Goal: Information Seeking & Learning: Learn about a topic

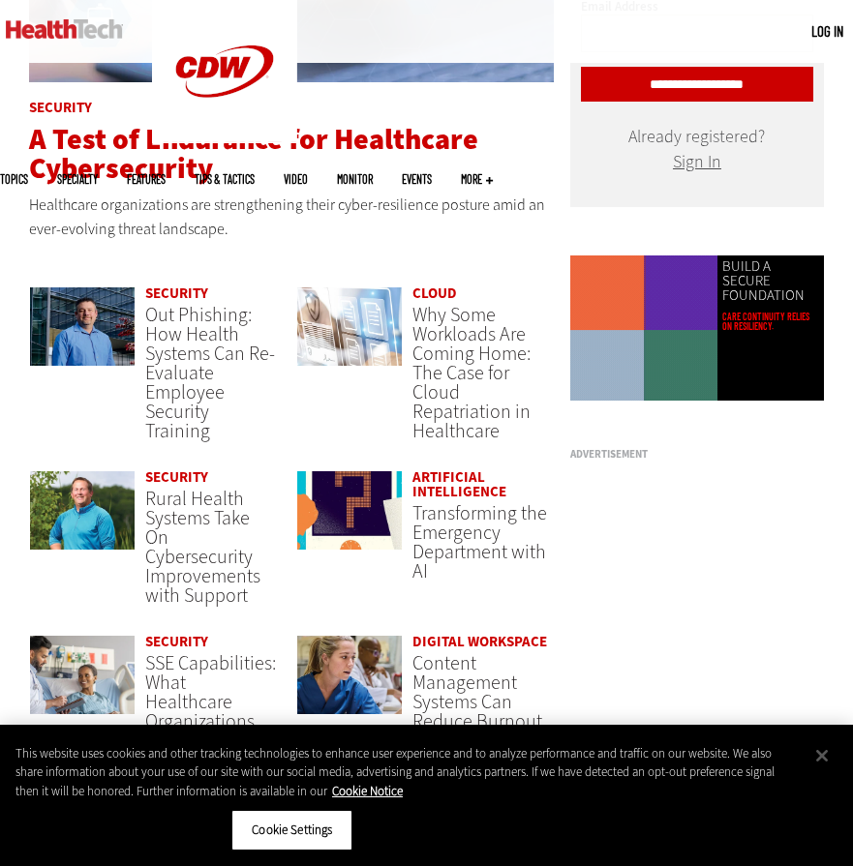
scroll to position [194, 0]
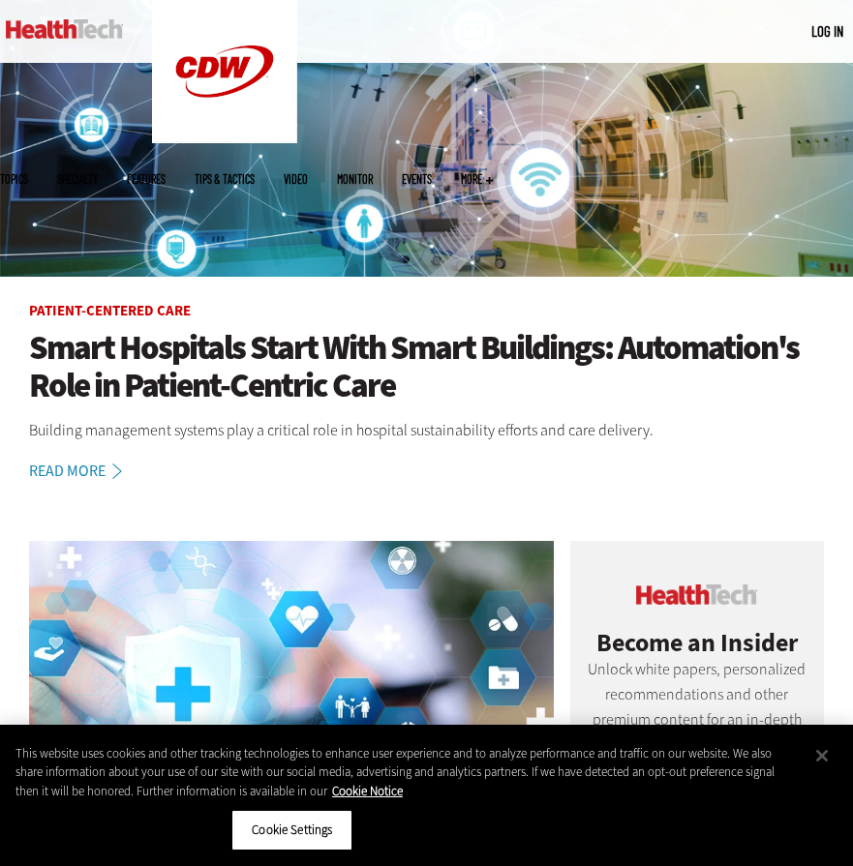
click at [207, 354] on h1 "Smart Hospitals Start With Smart Buildings: Automation's Role in Patient-Centri…" at bounding box center [426, 366] width 794 height 75
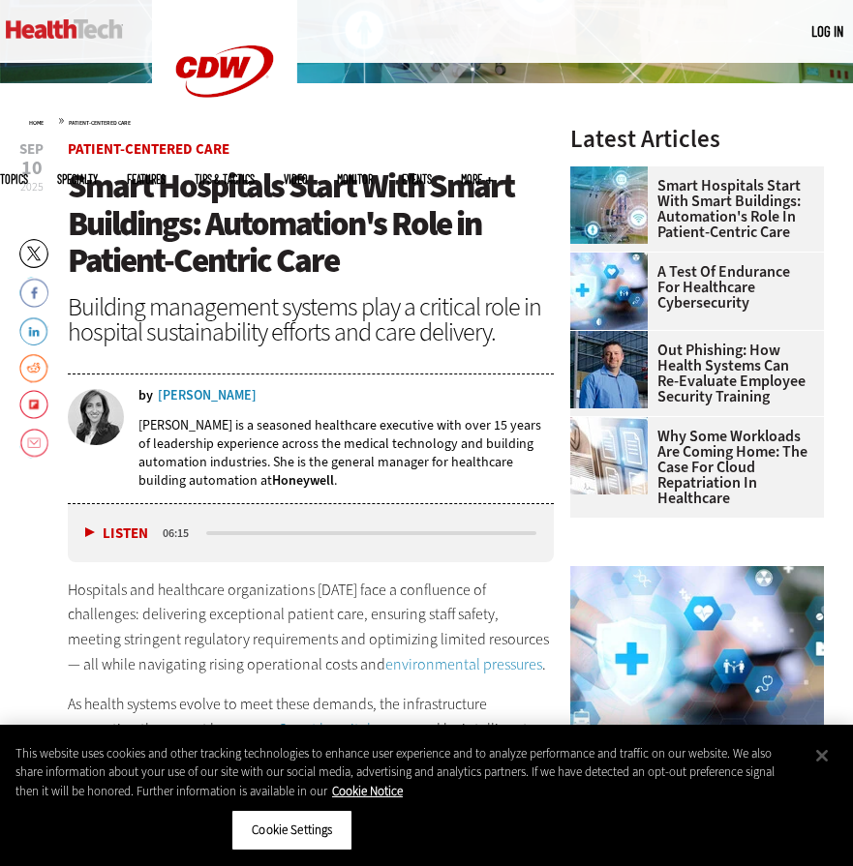
click at [184, 241] on span "Smart Hospitals Start With Smart Buildings: Automation's Role in Patient-Centri…" at bounding box center [291, 223] width 446 height 119
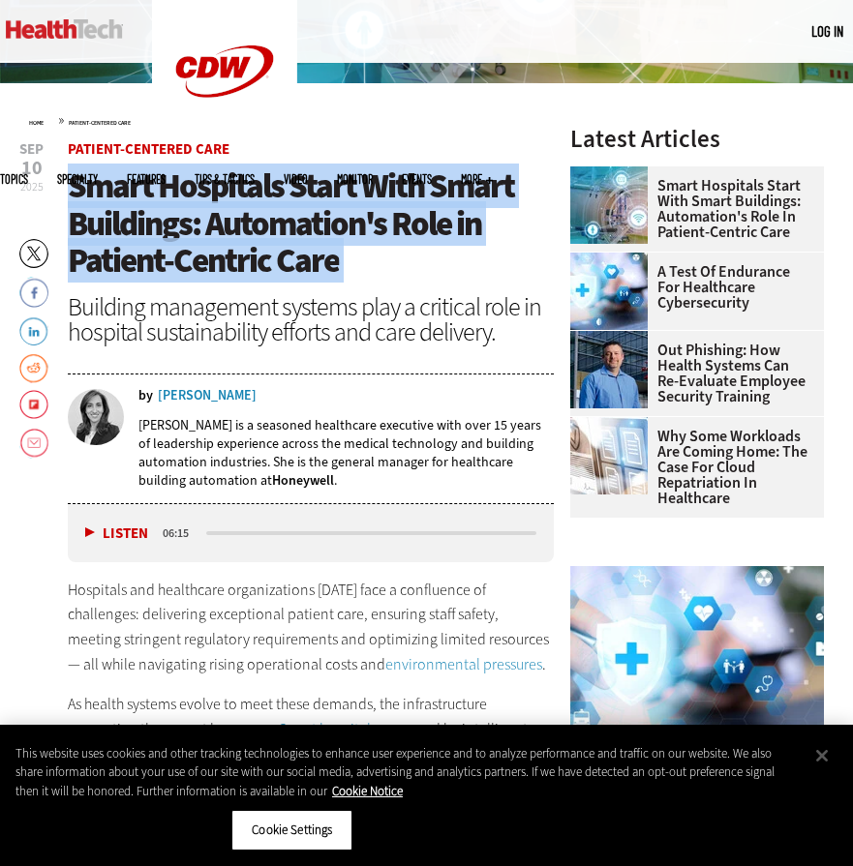
click at [184, 241] on span "Smart Hospitals Start With Smart Buildings: Automation's Role in Patient-Centri…" at bounding box center [291, 223] width 446 height 119
copy header "Smart Hospitals Start With Smart Buildings: Automation's Role in Patient-Centri…"
